Goal: Transaction & Acquisition: Purchase product/service

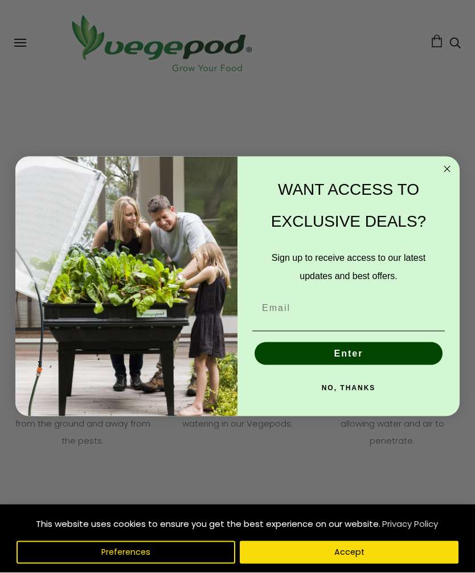
scroll to position [1506, 0]
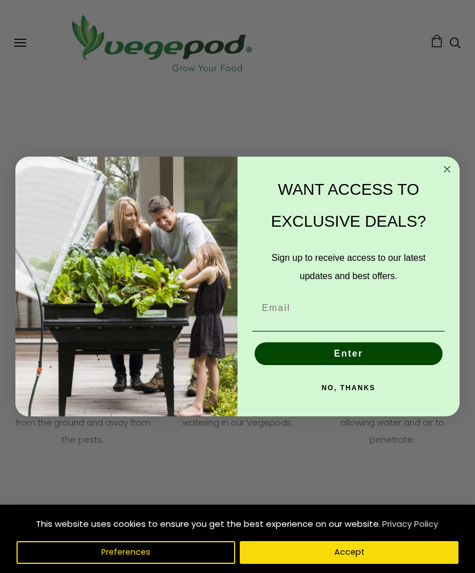
click at [450, 175] on circle "Close dialog" at bounding box center [446, 168] width 13 height 13
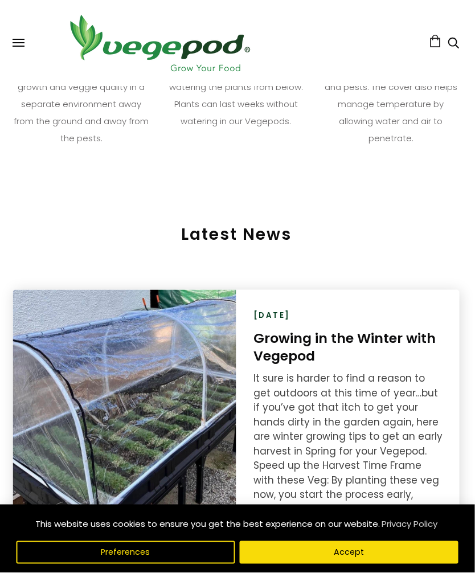
scroll to position [1801, 1]
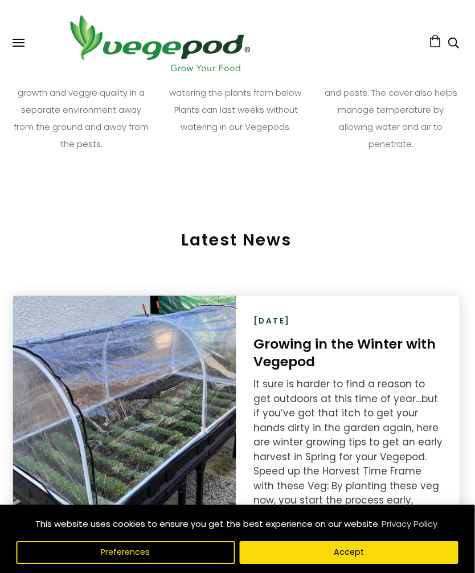
click at [455, 43] on icon "Search" at bounding box center [453, 43] width 11 height 14
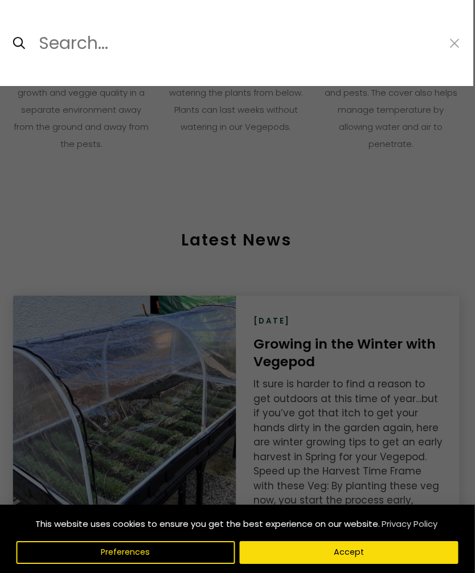
scroll to position [1801, 2]
click at [56, 40] on input "Search..." at bounding box center [238, 43] width 400 height 27
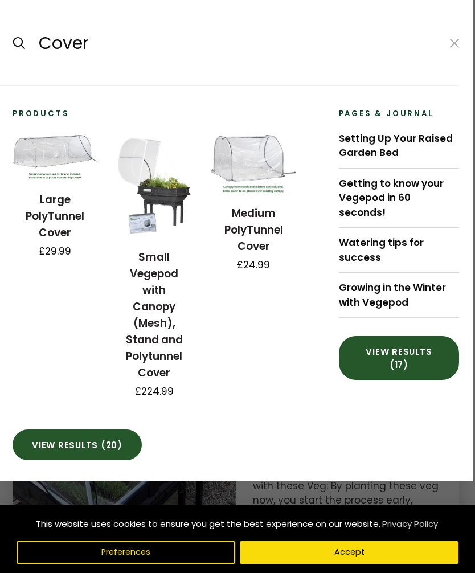
click at [12, 43] on input "submit" at bounding box center [12, 43] width 1 height 1
type input "Cover*"
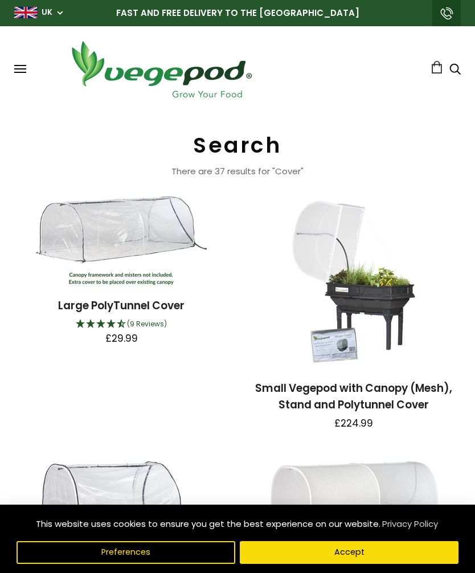
click at [459, 61] on ul "0" at bounding box center [361, 69] width 200 height 17
click at [455, 67] on icon "Search" at bounding box center [454, 69] width 11 height 14
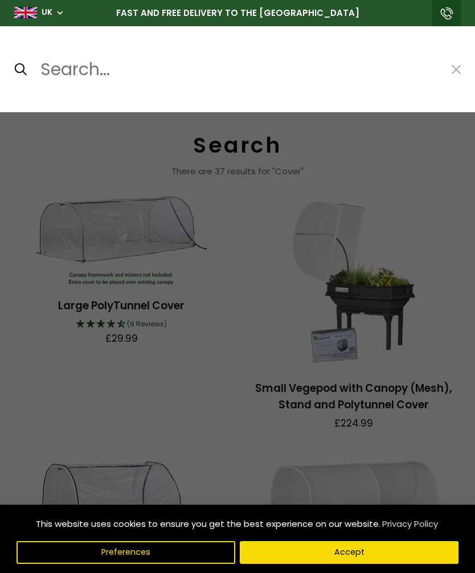
click at [52, 73] on input "Search..." at bounding box center [239, 69] width 400 height 27
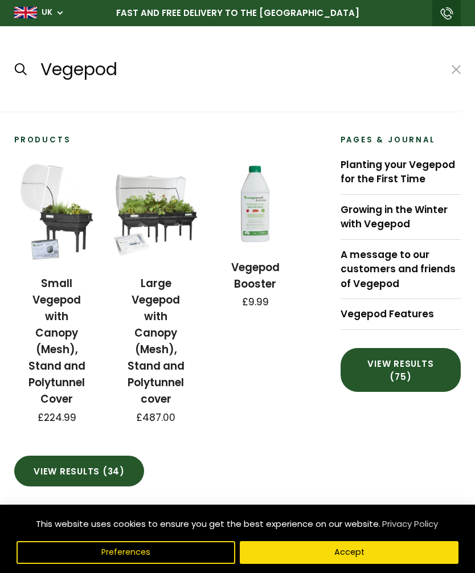
click at [14, 69] on input "submit" at bounding box center [14, 69] width 1 height 1
type input "Vegepod*"
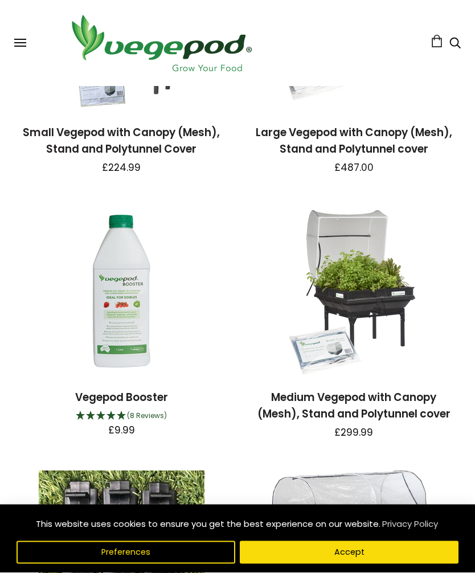
scroll to position [256, 0]
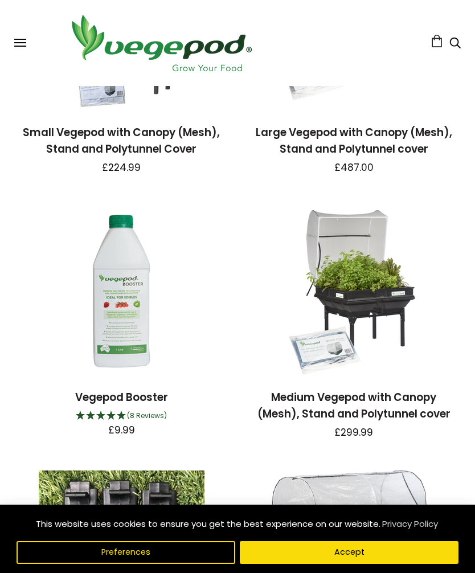
click at [368, 308] on img at bounding box center [353, 290] width 143 height 171
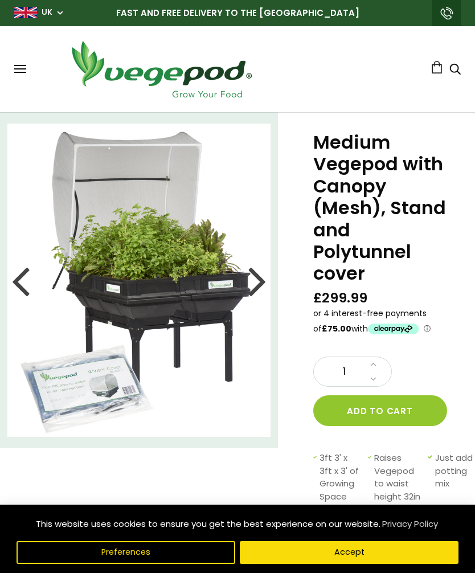
click at [254, 281] on div at bounding box center [257, 279] width 18 height 51
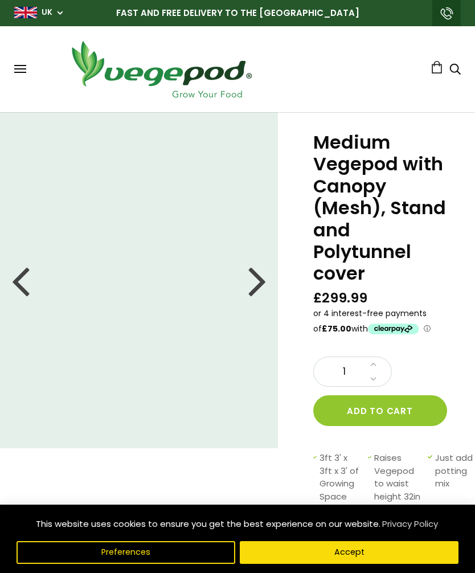
click at [459, 64] on icon "Search" at bounding box center [454, 69] width 11 height 14
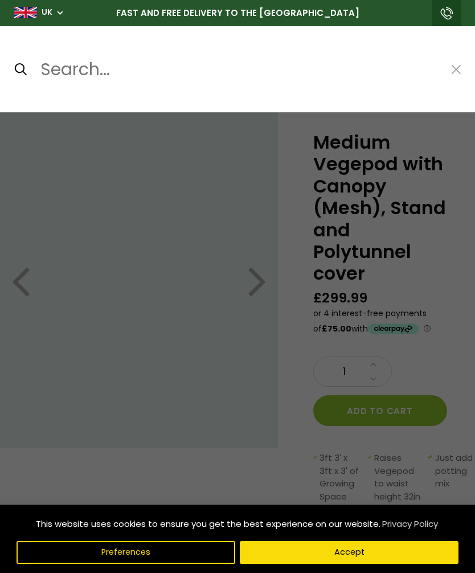
click at [61, 65] on input "Search..." at bounding box center [239, 69] width 400 height 27
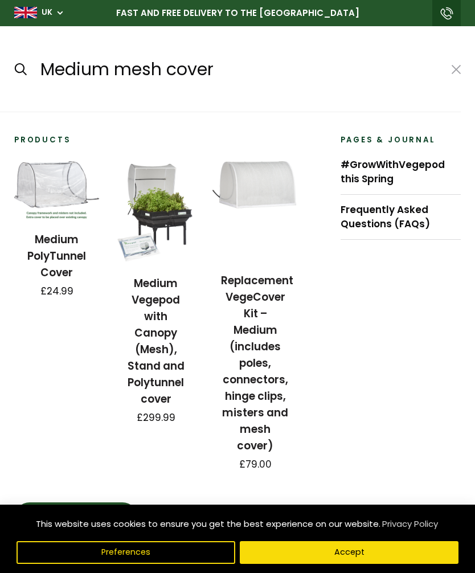
click at [14, 69] on input "submit" at bounding box center [14, 69] width 1 height 1
type input "Medium mesh cover*"
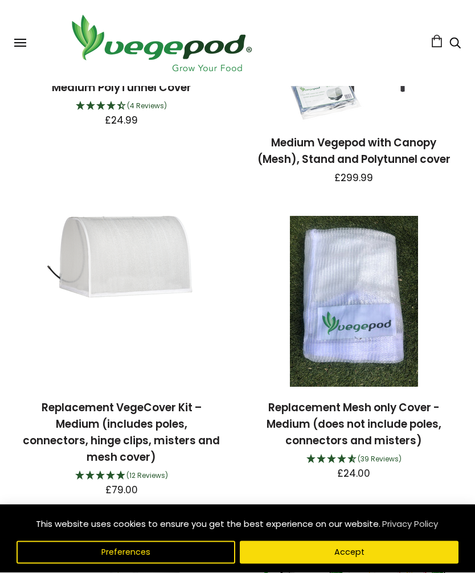
scroll to position [245, 0]
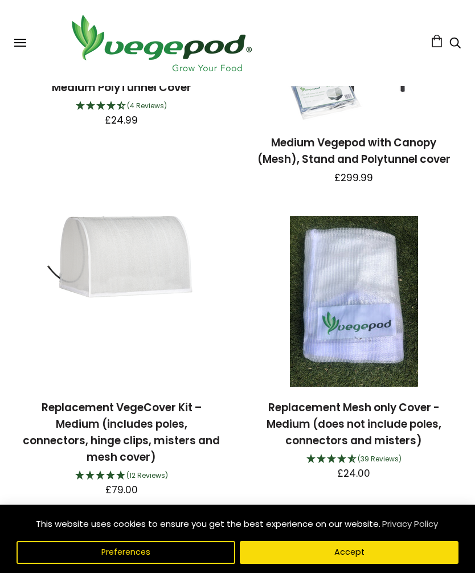
click at [366, 561] on button "Accept" at bounding box center [349, 552] width 219 height 23
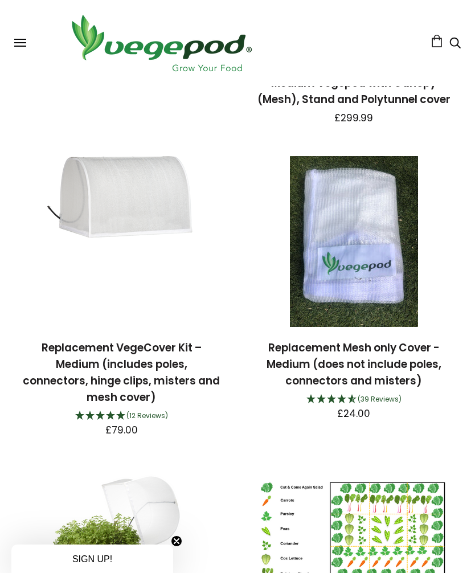
scroll to position [304, 0]
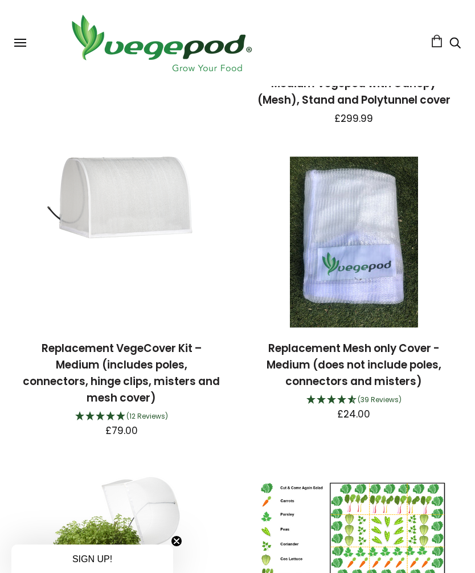
click at [377, 263] on img at bounding box center [354, 242] width 128 height 171
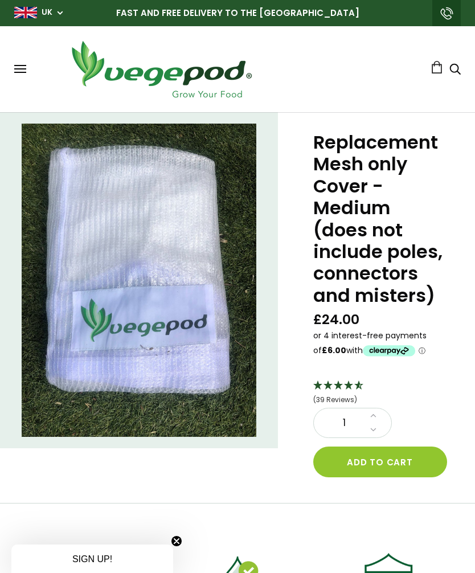
click at [458, 71] on use "Search" at bounding box center [455, 69] width 11 height 11
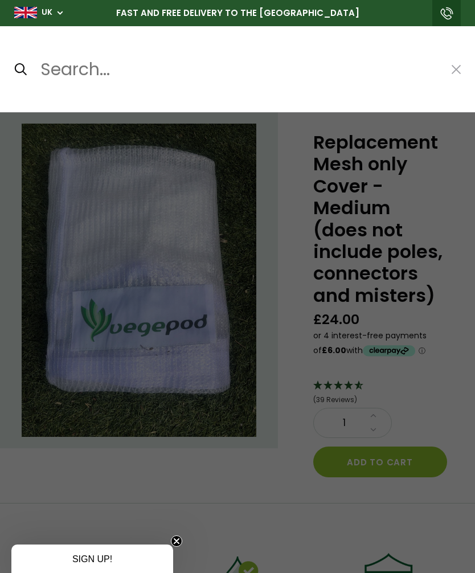
click at [57, 68] on input "Search..." at bounding box center [239, 69] width 400 height 27
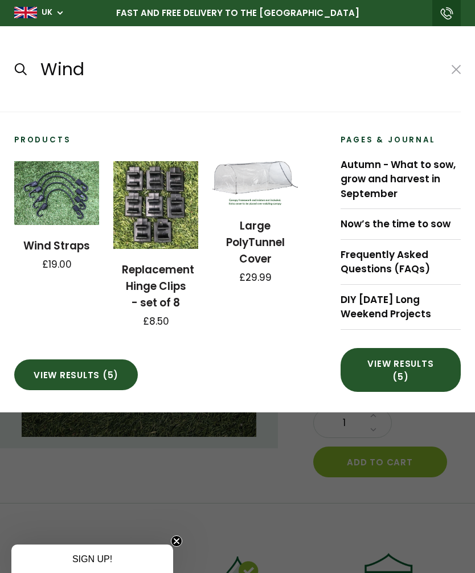
type input "Wind"
click at [73, 200] on img at bounding box center [56, 193] width 85 height 64
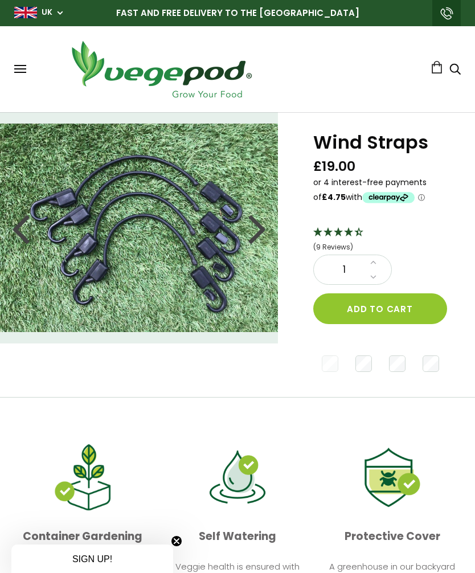
click at [402, 306] on button "Add to cart" at bounding box center [380, 308] width 134 height 31
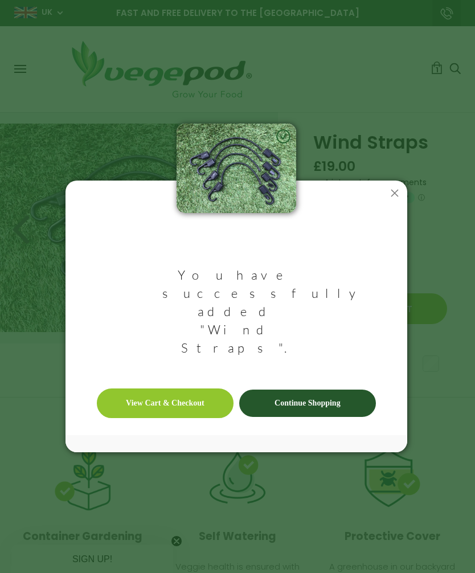
click at [186, 388] on link "View Cart & Checkout" at bounding box center [165, 403] width 137 height 30
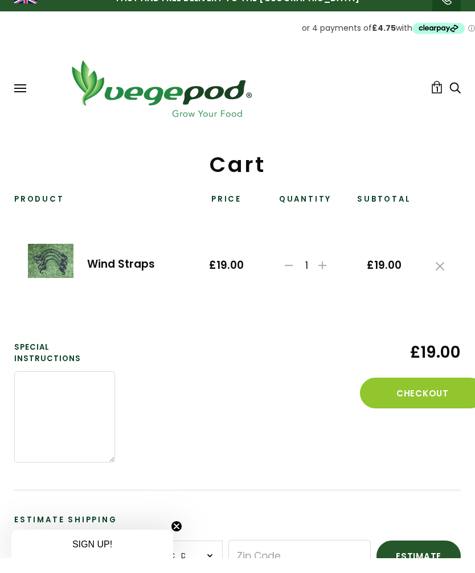
scroll to position [16, 0]
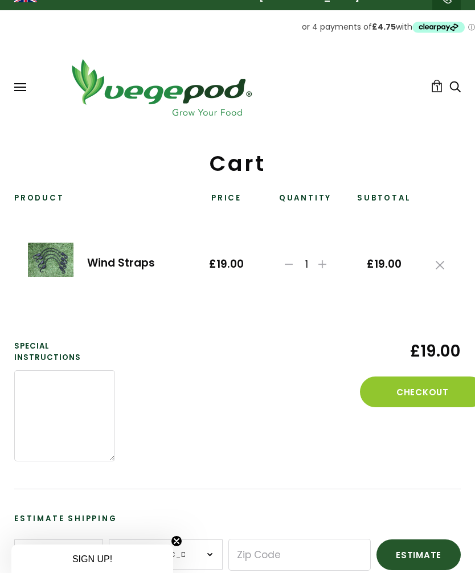
click at [458, 83] on icon "Search" at bounding box center [454, 87] width 11 height 14
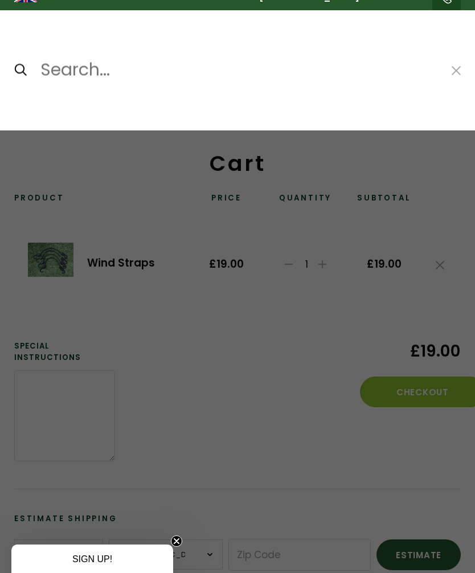
click at [66, 72] on input "Search..." at bounding box center [239, 69] width 400 height 27
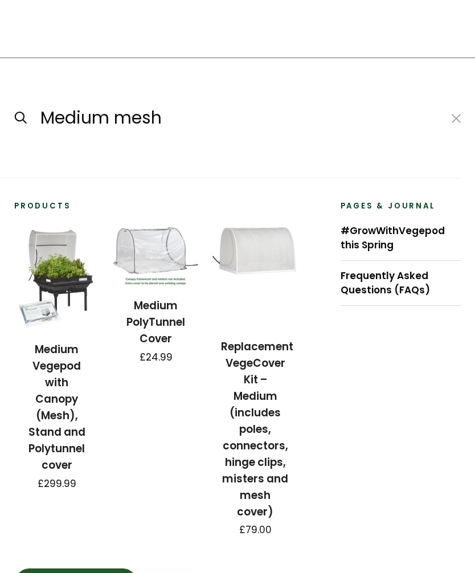
scroll to position [74, 0]
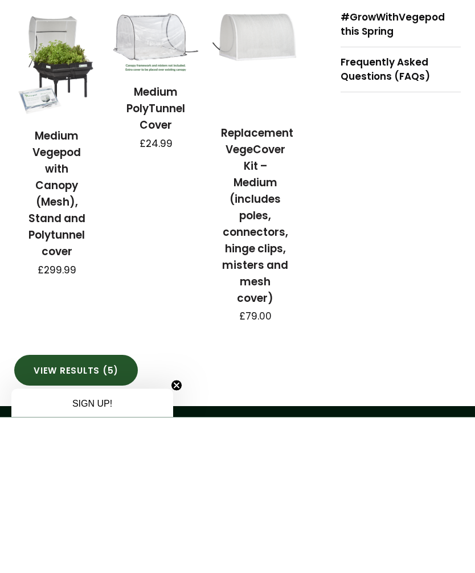
type input "Medium mesh"
click at [102, 510] on link "View results (5)" at bounding box center [75, 525] width 123 height 31
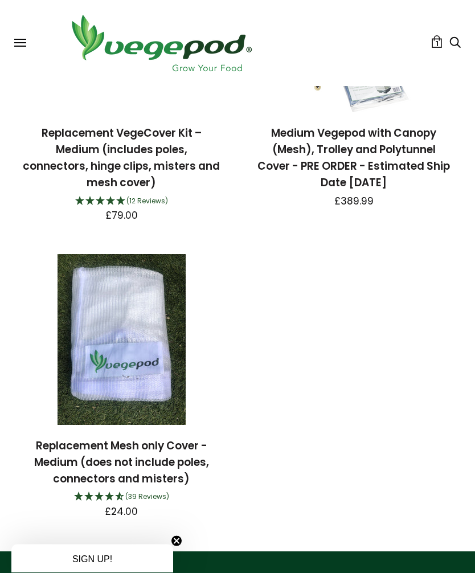
scroll to position [520, 0]
click at [144, 368] on img at bounding box center [121, 339] width 128 height 171
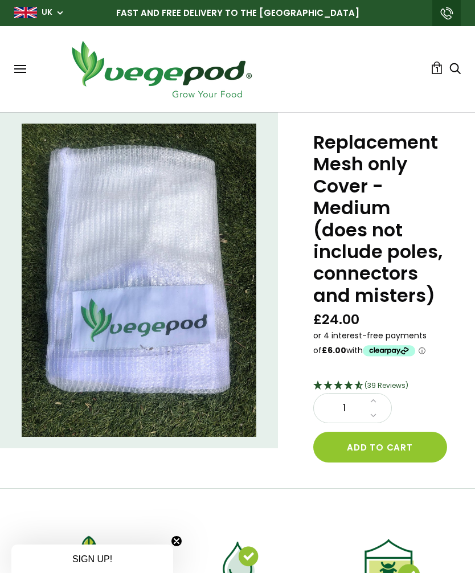
click at [404, 415] on form "(39 Reviews) 1 Add to cart" at bounding box center [379, 420] width 133 height 84
click at [405, 447] on button "Add to cart" at bounding box center [380, 446] width 134 height 31
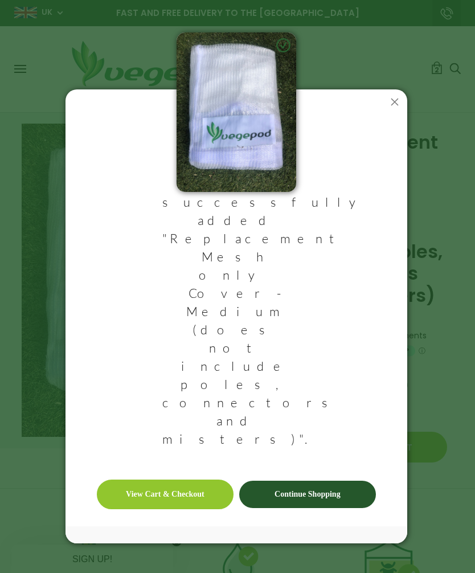
click at [195, 479] on link "View Cart & Checkout" at bounding box center [165, 494] width 137 height 30
